Goal: Transaction & Acquisition: Download file/media

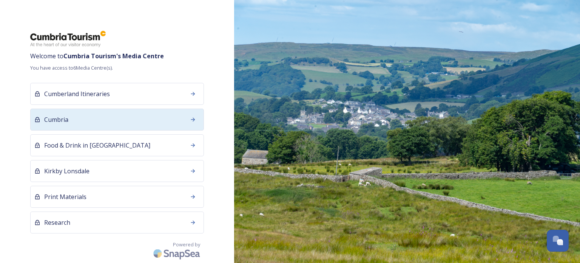
click at [136, 122] on div "Cumbria" at bounding box center [117, 119] width 174 height 22
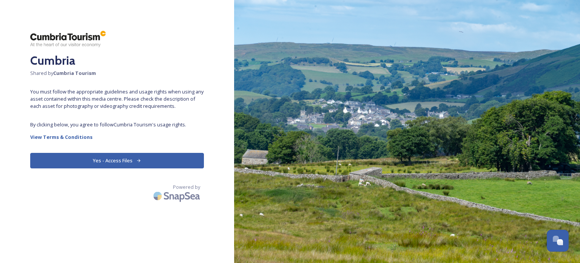
click at [116, 161] on button "Yes - Access Files" at bounding box center [117, 160] width 174 height 15
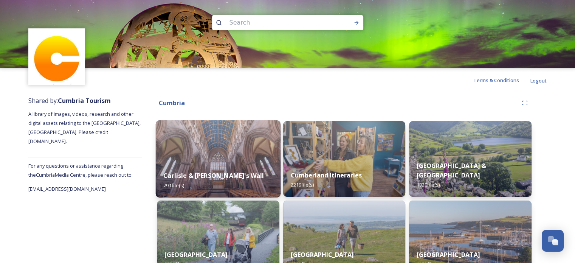
click at [199, 152] on img at bounding box center [218, 158] width 125 height 77
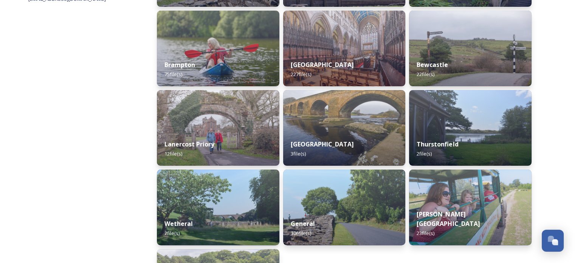
scroll to position [189, 0]
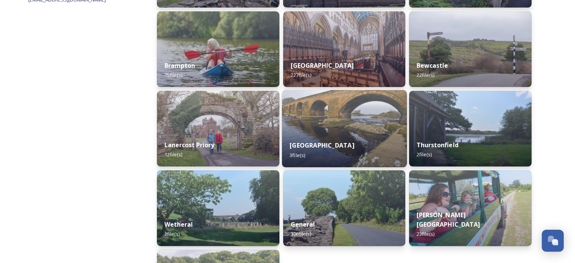
click at [314, 120] on img at bounding box center [343, 128] width 125 height 77
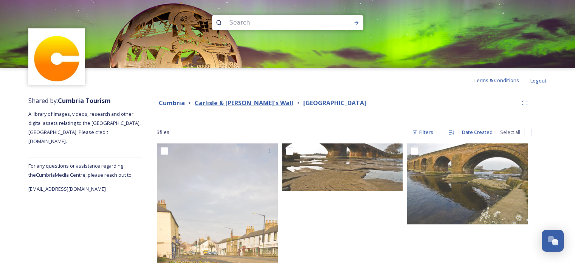
click at [244, 102] on strong "Carlisle & [PERSON_NAME]'s Wall" at bounding box center [244, 103] width 99 height 8
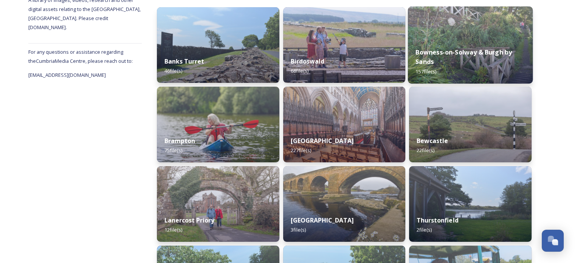
scroll to position [113, 0]
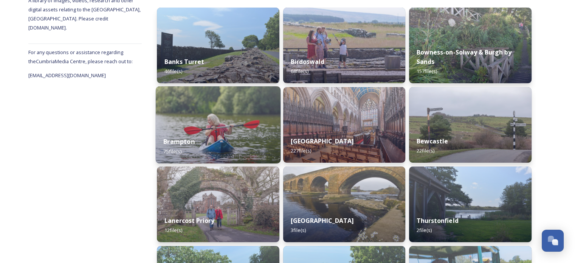
click at [207, 125] on img at bounding box center [218, 124] width 125 height 77
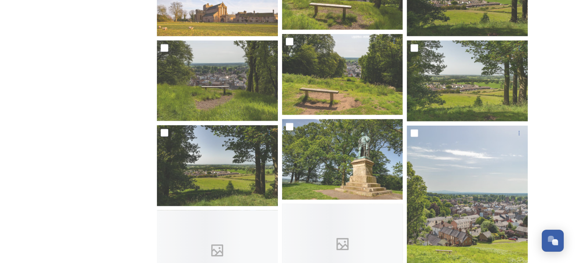
scroll to position [1927, 0]
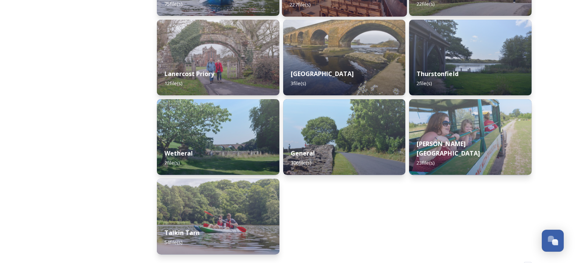
scroll to position [264, 0]
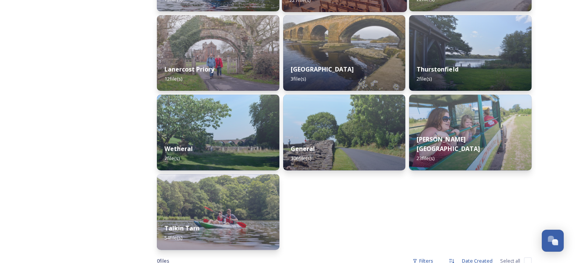
click at [339, 144] on div "General 106 file(s)" at bounding box center [344, 153] width 122 height 34
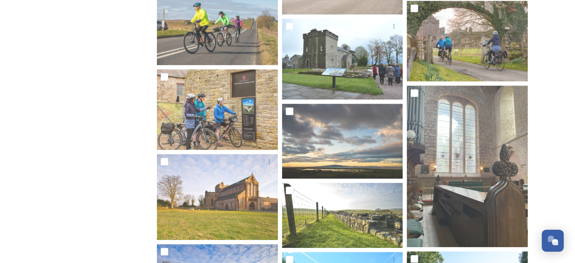
scroll to position [756, 0]
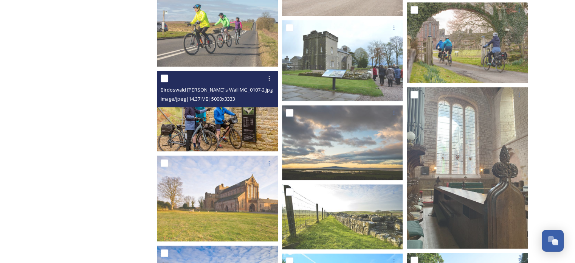
click at [245, 118] on img at bounding box center [217, 111] width 121 height 80
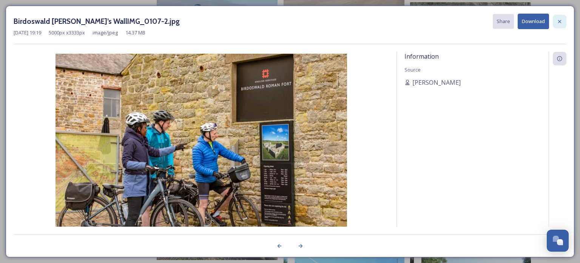
click at [559, 21] on icon at bounding box center [560, 22] width 6 height 6
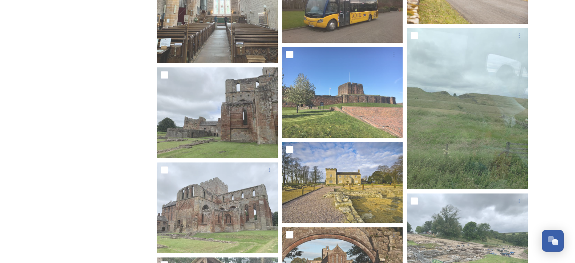
scroll to position [3153, 0]
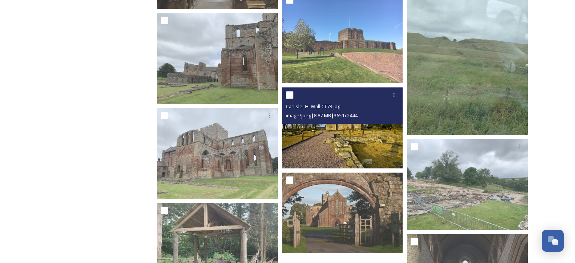
click at [360, 150] on img at bounding box center [342, 127] width 121 height 81
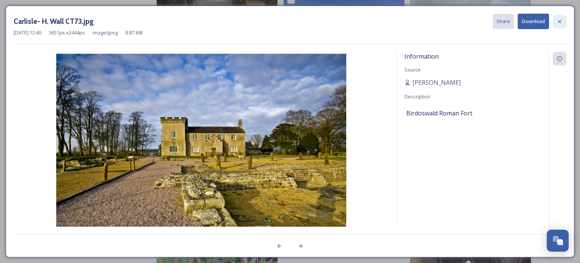
click at [556, 18] on div at bounding box center [560, 22] width 14 height 14
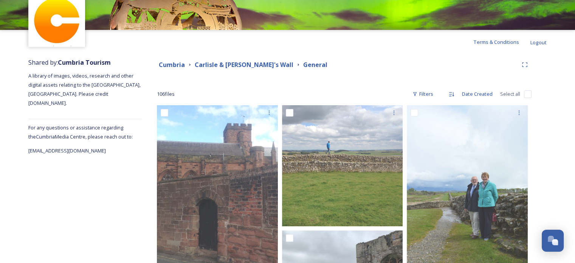
scroll to position [0, 0]
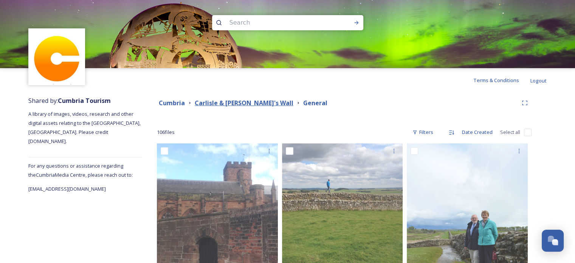
click at [236, 102] on strong "Carlisle & [PERSON_NAME]'s Wall" at bounding box center [244, 103] width 99 height 8
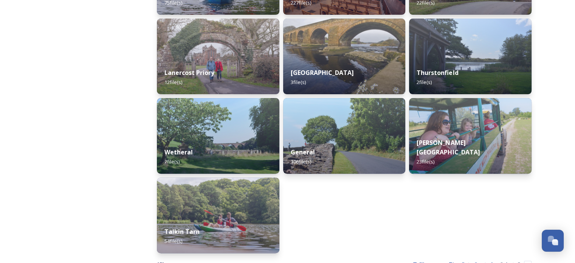
scroll to position [286, 0]
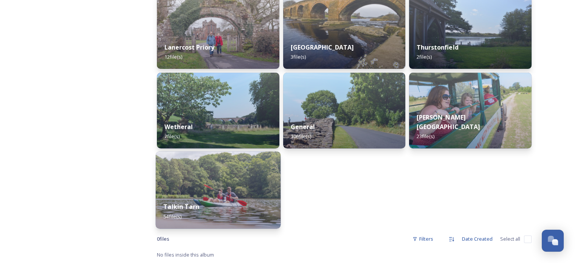
click at [225, 195] on div "Talkin Tarn 54 file(s)" at bounding box center [218, 211] width 125 height 34
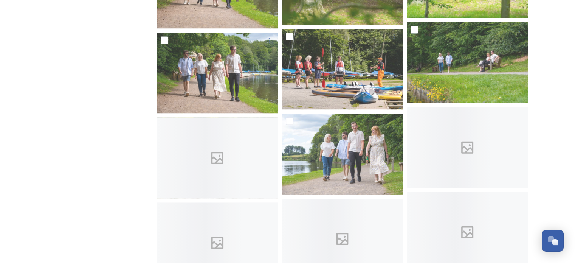
scroll to position [1420, 0]
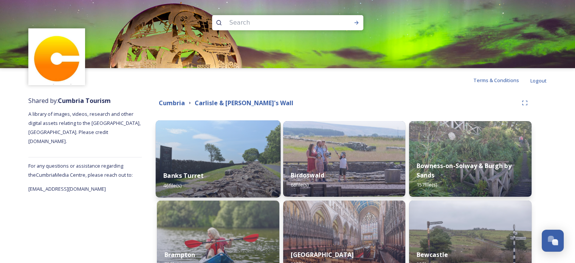
click at [249, 161] on img at bounding box center [218, 158] width 125 height 77
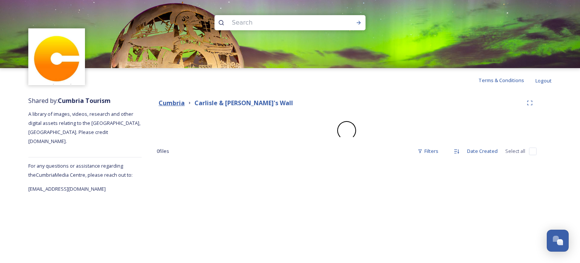
click at [171, 103] on strong "Cumbria" at bounding box center [172, 103] width 26 height 8
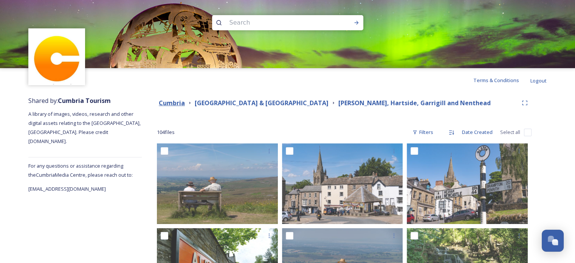
click at [170, 102] on strong "Cumbria" at bounding box center [172, 103] width 26 height 8
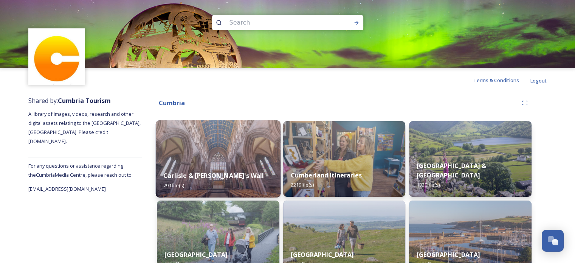
click at [203, 154] on img at bounding box center [218, 158] width 125 height 77
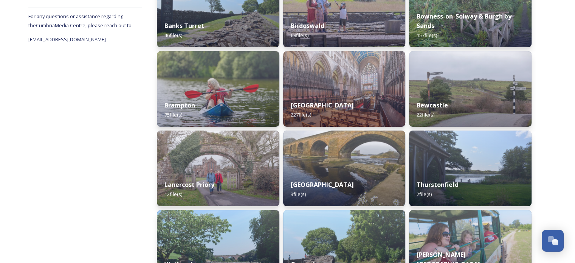
scroll to position [151, 0]
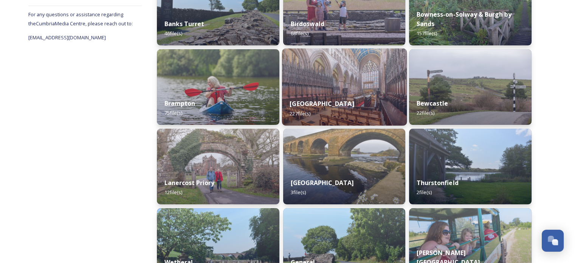
click at [317, 107] on div "Carlisle 227 file(s)" at bounding box center [343, 108] width 125 height 34
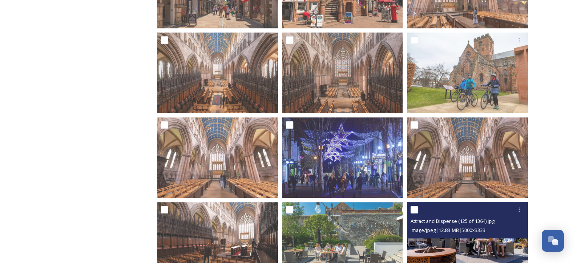
scroll to position [271, 0]
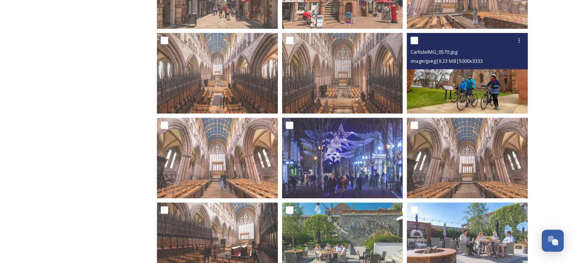
click at [472, 90] on img at bounding box center [467, 72] width 121 height 80
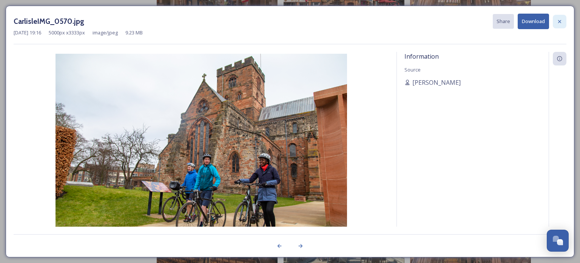
click at [560, 19] on icon at bounding box center [560, 22] width 6 height 6
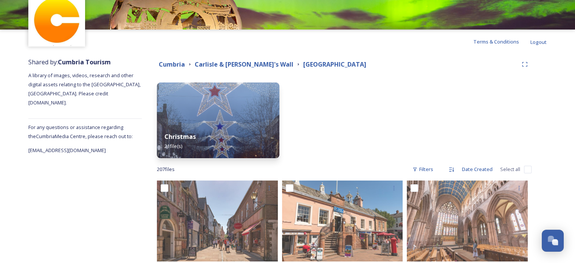
scroll to position [0, 0]
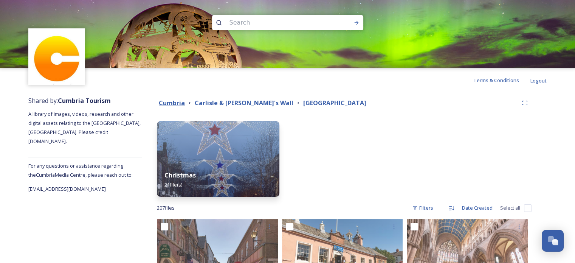
click at [172, 104] on strong "Cumbria" at bounding box center [172, 103] width 26 height 8
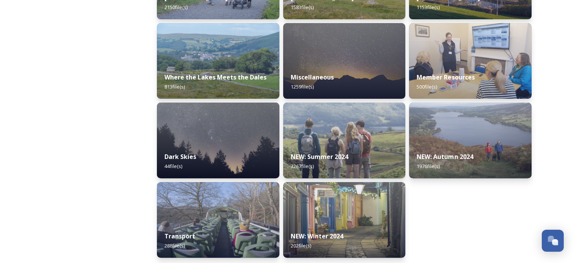
scroll to position [258, 0]
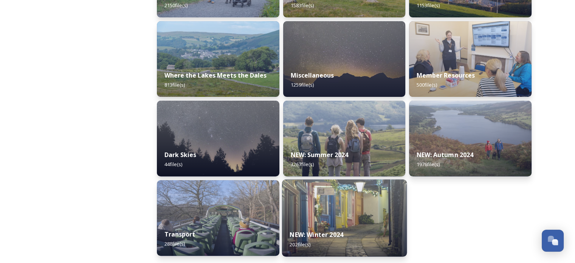
click at [348, 196] on img at bounding box center [343, 217] width 125 height 77
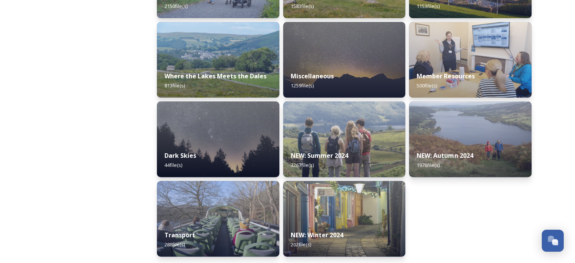
scroll to position [258, 0]
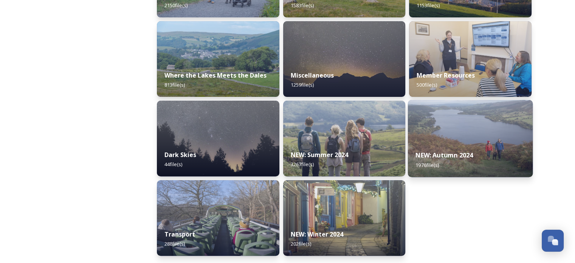
click at [473, 135] on img at bounding box center [470, 138] width 125 height 77
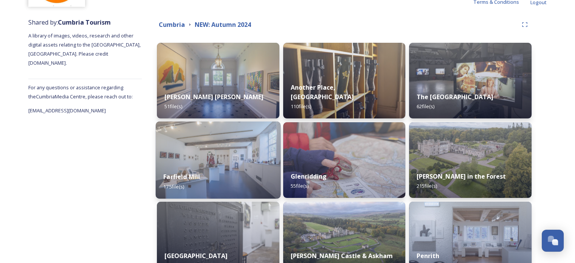
scroll to position [76, 0]
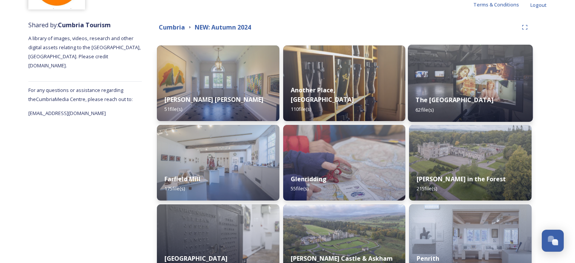
click at [459, 85] on img at bounding box center [470, 83] width 125 height 77
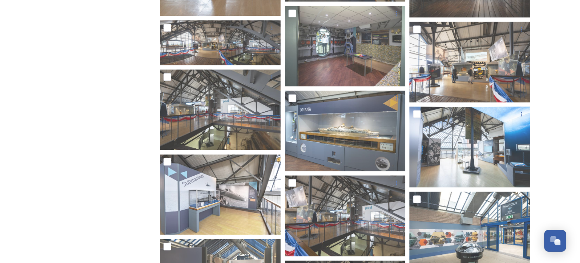
scroll to position [1175, 0]
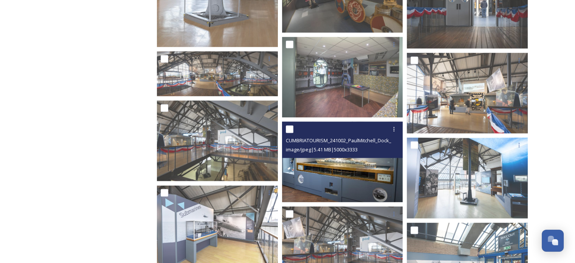
click at [355, 162] on img at bounding box center [342, 161] width 121 height 80
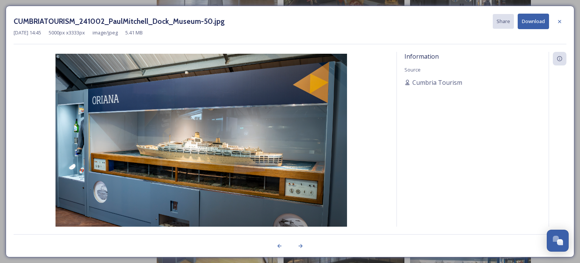
click at [537, 22] on button "Download" at bounding box center [533, 21] width 31 height 15
